Goal: Task Accomplishment & Management: Use online tool/utility

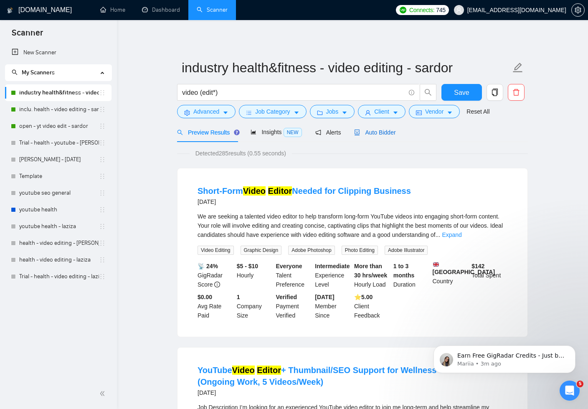
click at [386, 131] on span "Auto Bidder" at bounding box center [374, 132] width 41 height 7
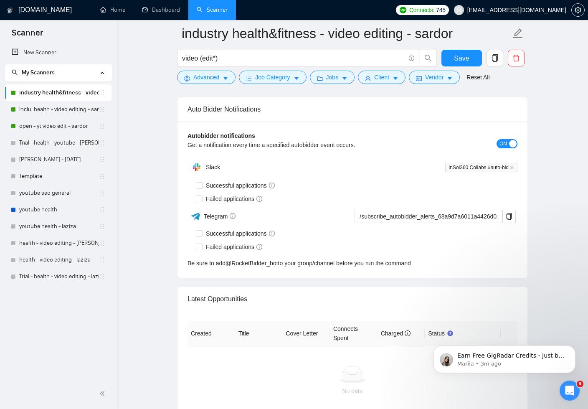
scroll to position [2511, 0]
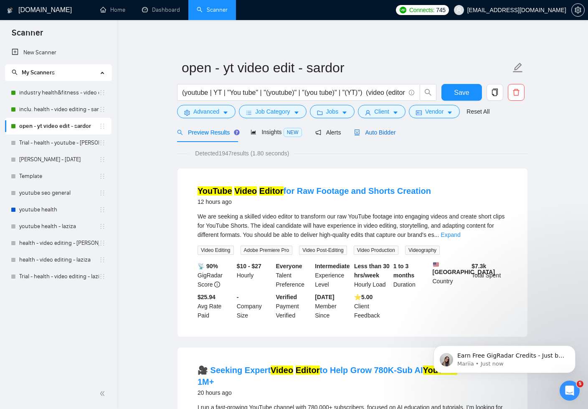
click at [364, 132] on span "Auto Bidder" at bounding box center [374, 132] width 41 height 7
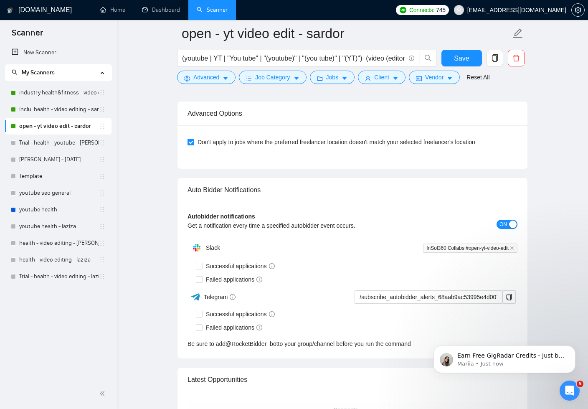
scroll to position [2554, 0]
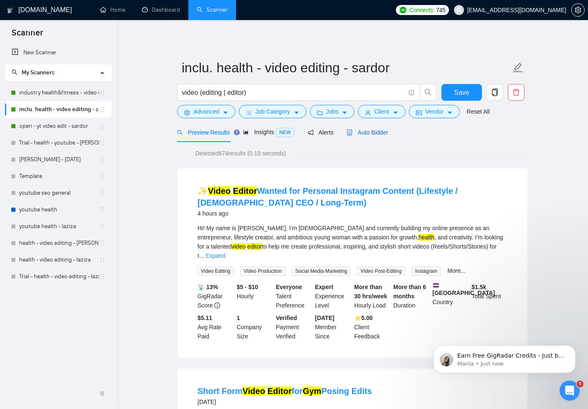
click at [381, 132] on span "Auto Bidder" at bounding box center [366, 132] width 41 height 7
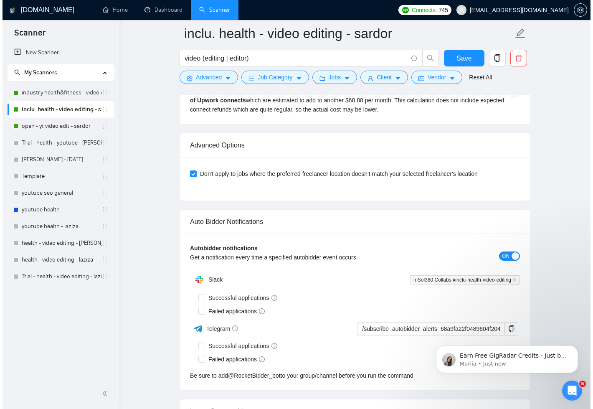
scroll to position [2483, 0]
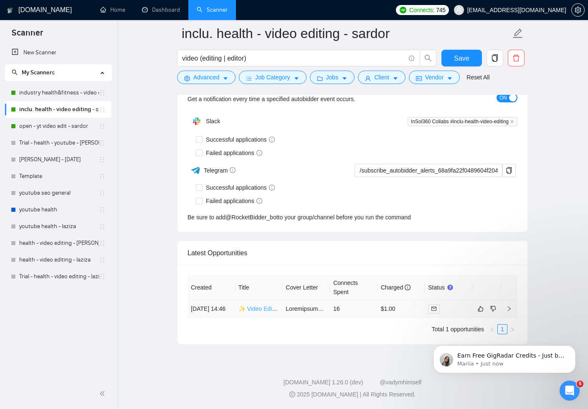
click at [257, 305] on link "✨ Video Editor Wanted for Personal Instagram Content (Lifestyle / Female CEO / …" at bounding box center [382, 308] width 289 height 7
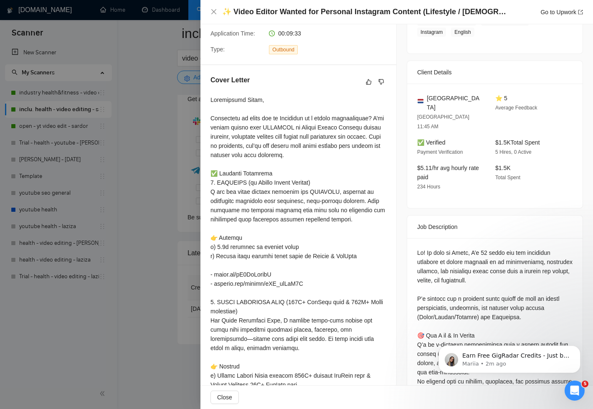
scroll to position [186, 0]
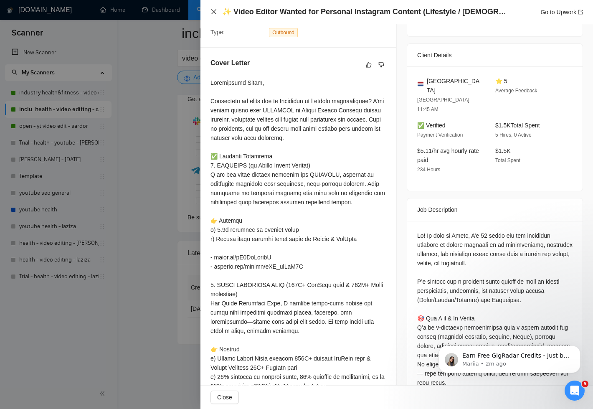
click at [211, 11] on icon "close" at bounding box center [213, 11] width 7 height 7
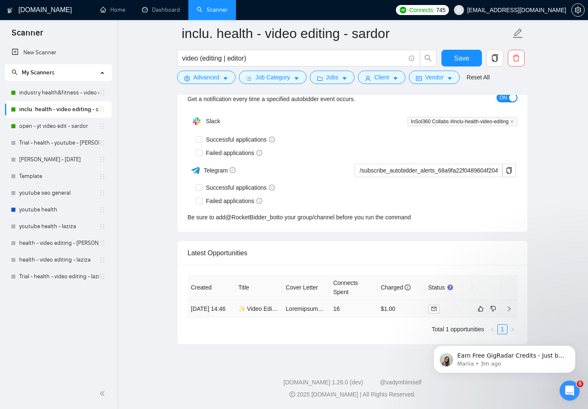
click at [221, 306] on td "24 Aug, 2025 14:46" at bounding box center [211, 308] width 48 height 17
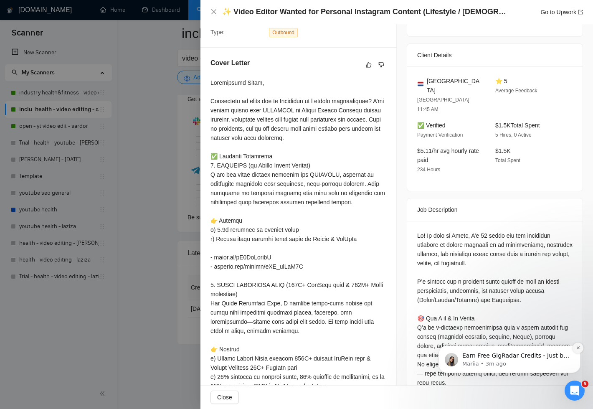
click at [577, 349] on icon "Dismiss notification" at bounding box center [577, 347] width 5 height 5
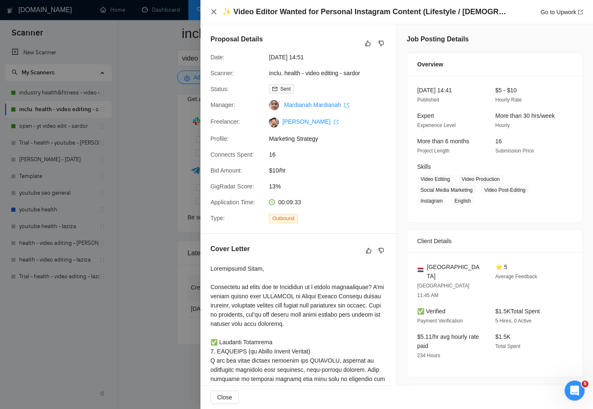
click at [214, 12] on icon "close" at bounding box center [213, 11] width 5 height 5
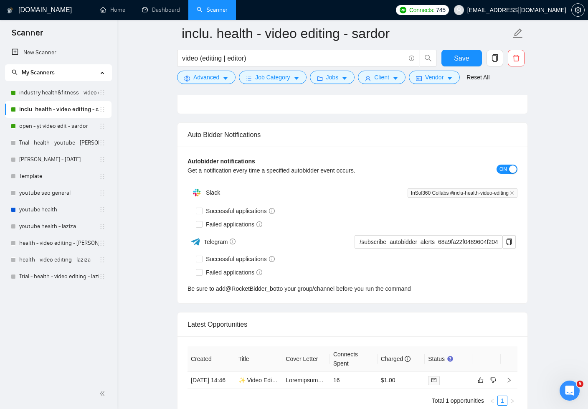
scroll to position [2483, 0]
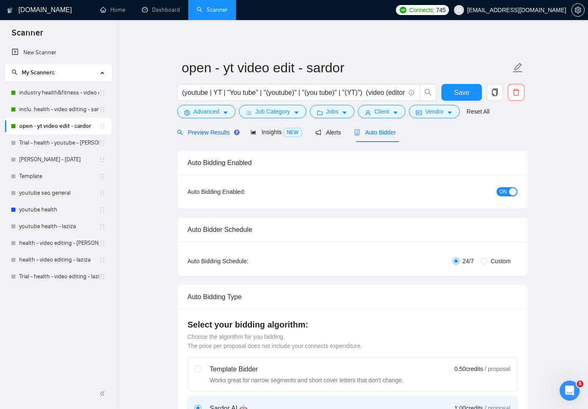
click at [193, 133] on span "Preview Results" at bounding box center [207, 132] width 60 height 7
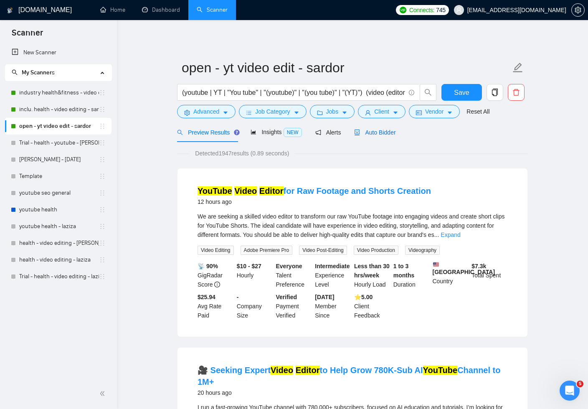
click at [371, 130] on span "Auto Bidder" at bounding box center [374, 132] width 41 height 7
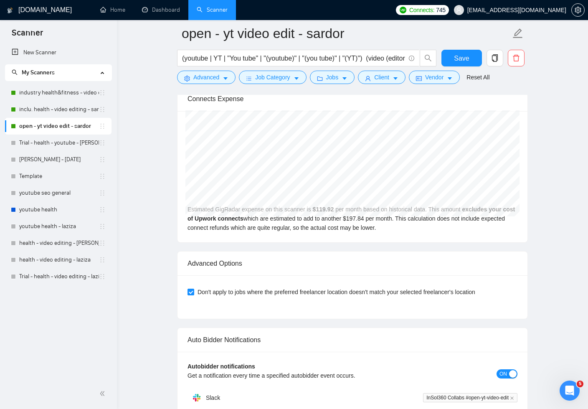
scroll to position [2137, 0]
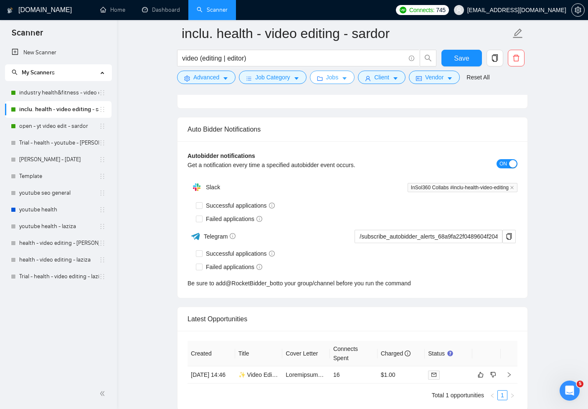
scroll to position [2483, 0]
